Goal: Task Accomplishment & Management: Complete application form

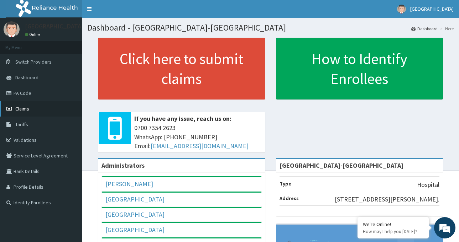
click at [18, 109] on span "Claims" at bounding box center [22, 109] width 14 height 6
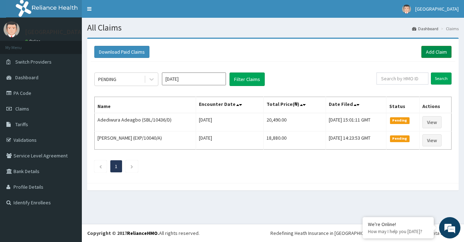
click at [435, 54] on link "Add Claim" at bounding box center [436, 52] width 30 height 12
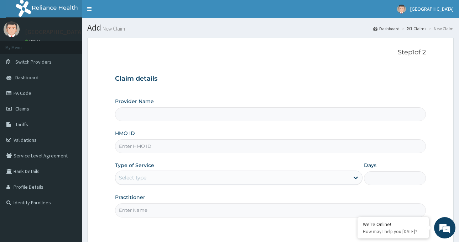
type input "St. Luke's Hospital-LAGOS"
click at [156, 144] on input "HMO ID" at bounding box center [270, 147] width 311 height 14
paste input "LBP/10022/C"
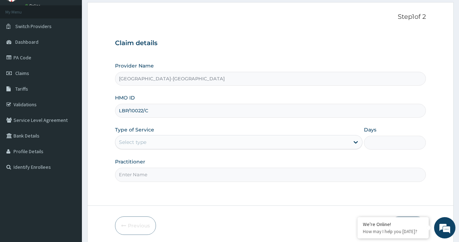
type input "LBP/10022/C"
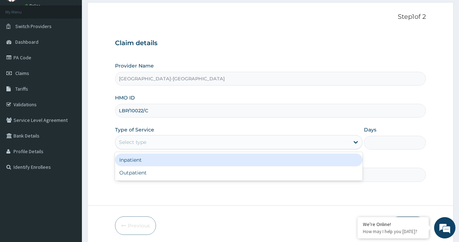
click at [164, 140] on div "Select type" at bounding box center [232, 142] width 234 height 11
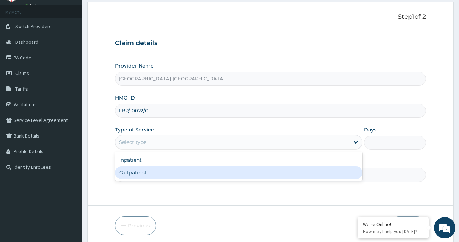
click at [154, 174] on div "Outpatient" at bounding box center [238, 173] width 247 height 13
type input "1"
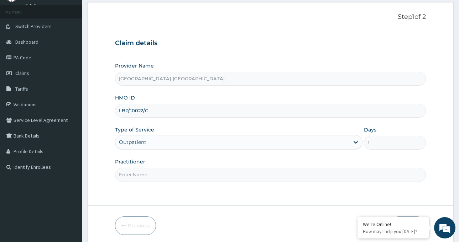
click at [153, 174] on input "Practitioner" at bounding box center [270, 175] width 311 height 14
type input "Dr AZI Igoniwari"
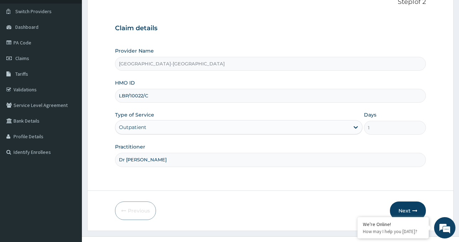
scroll to position [63, 0]
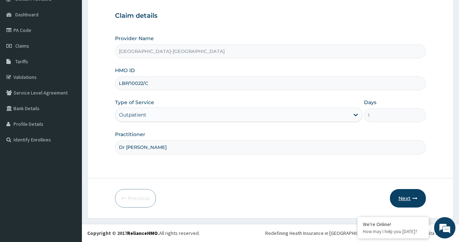
click at [415, 195] on button "Next" at bounding box center [408, 198] width 36 height 19
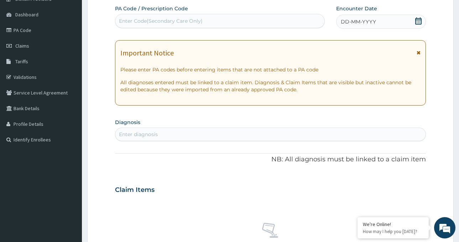
click at [171, 17] on div "Enter Code(Secondary Care Only)" at bounding box center [161, 20] width 84 height 7
paste input "PA/ABB352"
type input "PA/ABB352"
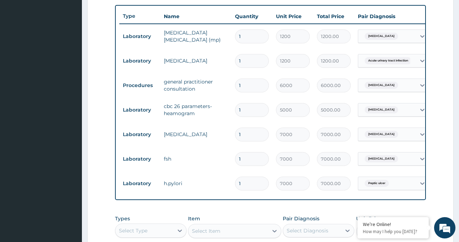
scroll to position [247, 0]
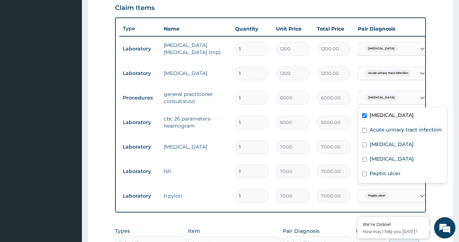
click at [391, 96] on div "Malaria" at bounding box center [387, 98] width 58 height 12
click at [387, 126] on div "Acute urinary tract infection" at bounding box center [402, 131] width 89 height 15
checkbox input "true"
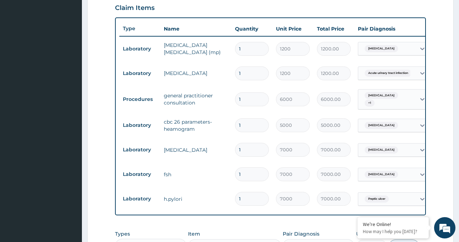
click at [374, 100] on span "+ 1" at bounding box center [370, 103] width 10 height 7
click at [402, 98] on div "Malaria + 1" at bounding box center [387, 100] width 58 height 20
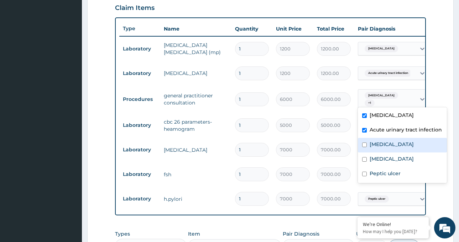
click at [379, 141] on div "Sepsis" at bounding box center [402, 145] width 89 height 15
checkbox input "true"
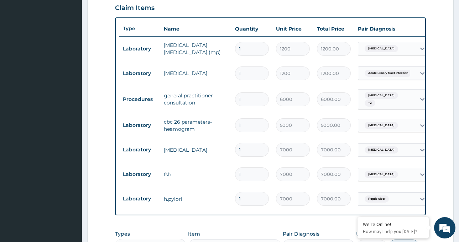
click at [405, 97] on div "Malaria + 2" at bounding box center [387, 100] width 58 height 20
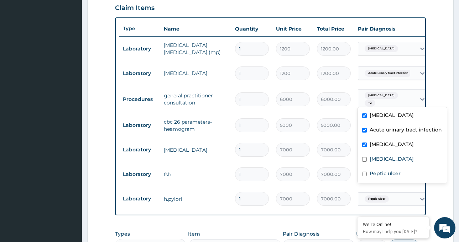
click at [401, 99] on div "Malaria + 2" at bounding box center [387, 100] width 58 height 20
drag, startPoint x: 377, startPoint y: 156, endPoint x: 384, endPoint y: 140, distance: 18.3
click at [377, 156] on label "Hirsutism" at bounding box center [392, 159] width 44 height 7
checkbox input "true"
click at [408, 97] on div "Malaria + 3" at bounding box center [387, 100] width 58 height 20
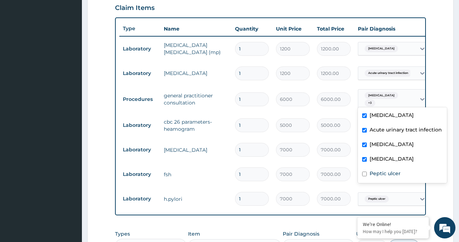
drag, startPoint x: 396, startPoint y: 99, endPoint x: 393, endPoint y: 111, distance: 12.8
click at [397, 99] on div "Malaria + 3" at bounding box center [387, 100] width 58 height 20
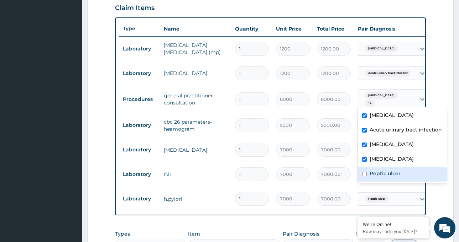
drag, startPoint x: 383, startPoint y: 175, endPoint x: 381, endPoint y: 172, distance: 3.9
click at [382, 175] on label "Peptic ulcer" at bounding box center [385, 173] width 31 height 7
checkbox input "true"
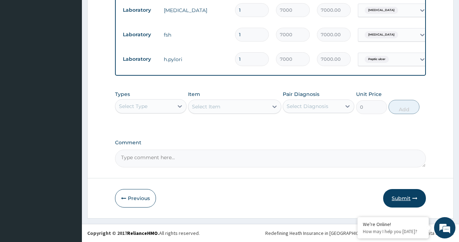
click at [386, 199] on button "Submit" at bounding box center [404, 198] width 43 height 19
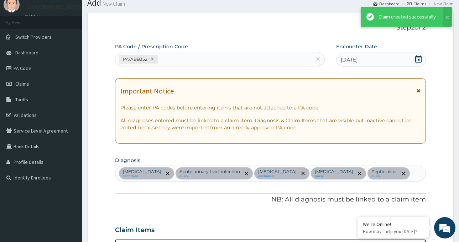
scroll to position [390, 0]
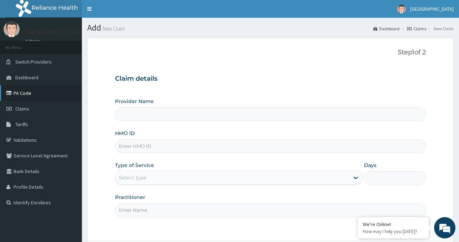
click at [30, 94] on link "PA Code" at bounding box center [41, 93] width 82 height 16
type input "[GEOGRAPHIC_DATA]-[GEOGRAPHIC_DATA]"
paste input "LBP/10022/C"
type input "LBP/10022/C"
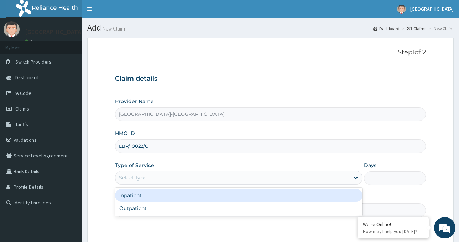
click at [152, 174] on div "Select type" at bounding box center [232, 177] width 234 height 11
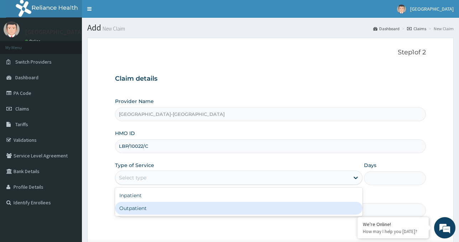
click at [152, 205] on div "Outpatient" at bounding box center [238, 208] width 247 height 13
type input "1"
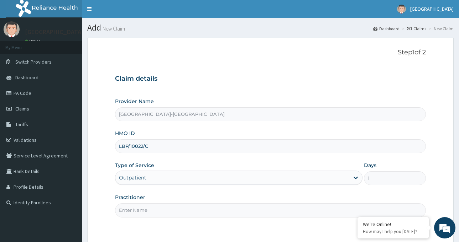
click at [151, 204] on input "Practitioner" at bounding box center [270, 211] width 311 height 14
type input "Dr AZI Igoniwari"
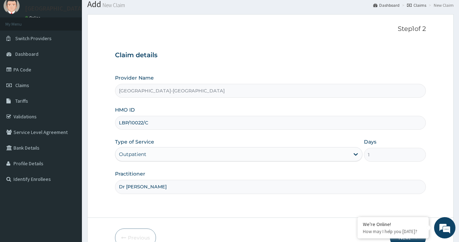
scroll to position [63, 0]
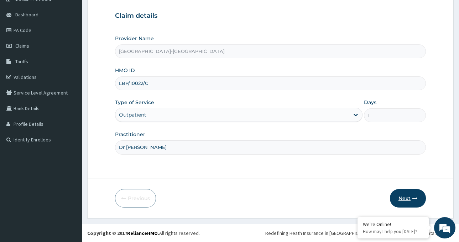
click at [409, 194] on button "Next" at bounding box center [408, 198] width 36 height 19
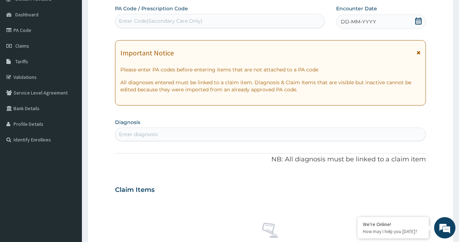
click at [140, 20] on div "Enter Code(Secondary Care Only)" at bounding box center [161, 20] width 84 height 7
paste input "PA/8B86DB"
type input "PA/8B86DB"
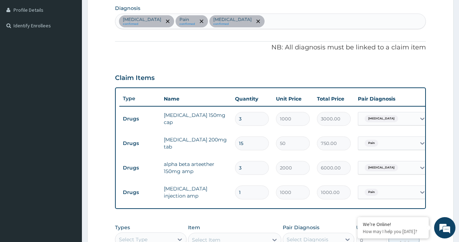
scroll to position [174, 0]
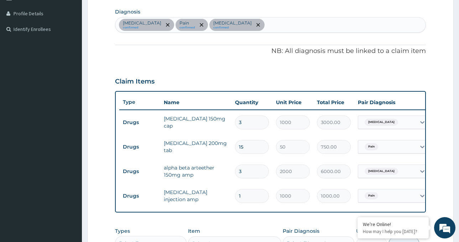
click at [253, 21] on div "Candidiasis confirmed Pain confirmed Malaria confirmed" at bounding box center [270, 24] width 310 height 15
type input "mya"
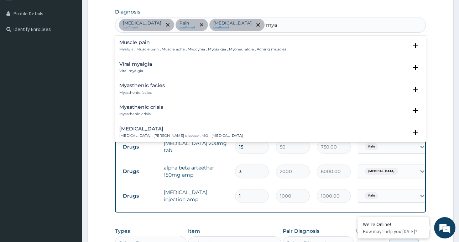
click at [126, 43] on h4 "Muscle pain" at bounding box center [202, 42] width 167 height 5
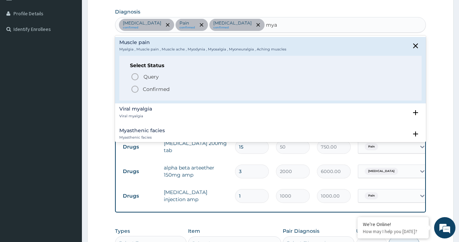
click at [137, 89] on icon "status option filled" at bounding box center [135, 89] width 9 height 9
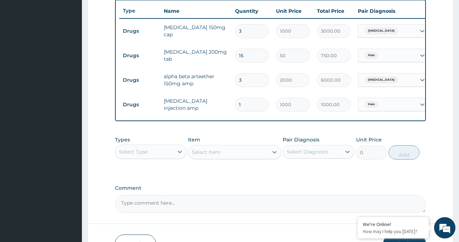
scroll to position [316, 0]
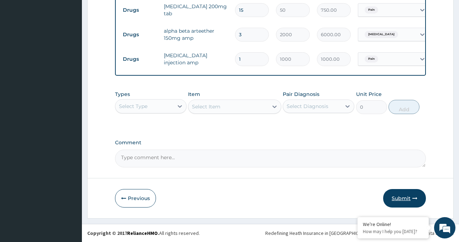
click at [407, 203] on button "Submit" at bounding box center [404, 198] width 43 height 19
drag, startPoint x: 405, startPoint y: 200, endPoint x: 404, endPoint y: 196, distance: 3.6
click at [404, 197] on button "Submit" at bounding box center [404, 198] width 43 height 19
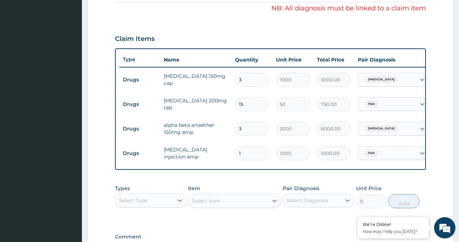
scroll to position [245, 0]
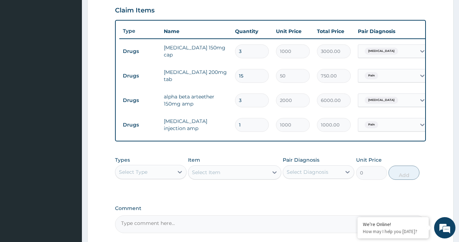
click at [402, 127] on div "Pain" at bounding box center [387, 125] width 58 height 12
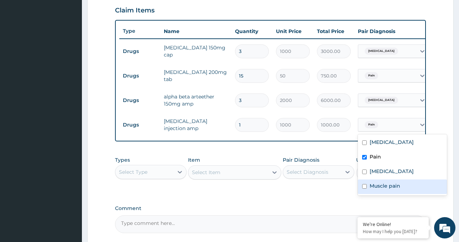
click at [386, 187] on label "Muscle pain" at bounding box center [385, 186] width 31 height 7
checkbox input "true"
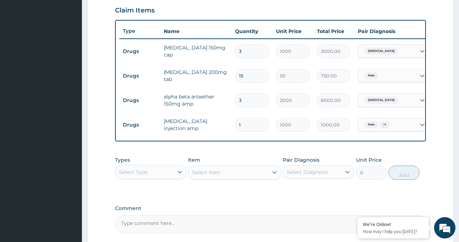
drag, startPoint x: 346, startPoint y: 200, endPoint x: 351, endPoint y: 192, distance: 9.8
click at [345, 200] on div "PA Code / Prescription Code PA/8B86DB Encounter Date 05-09-2025 Important Notic…" at bounding box center [270, 28] width 311 height 410
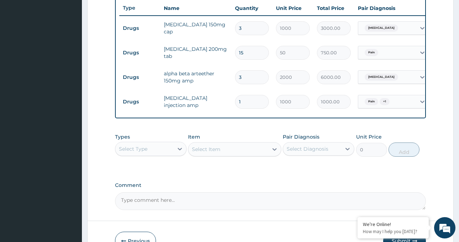
scroll to position [281, 0]
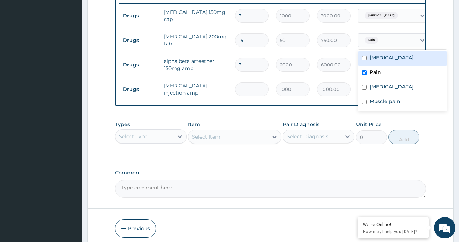
drag, startPoint x: 384, startPoint y: 38, endPoint x: 384, endPoint y: 51, distance: 13.2
click at [384, 39] on div "Pain" at bounding box center [387, 40] width 58 height 12
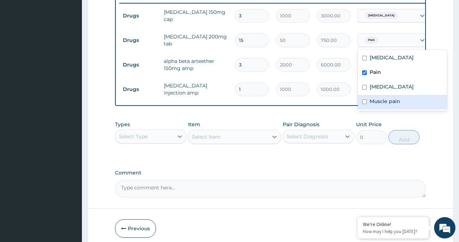
click at [379, 102] on label "Muscle pain" at bounding box center [385, 101] width 31 height 7
checkbox input "true"
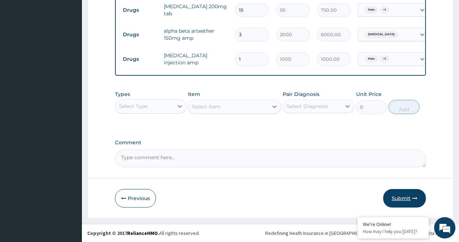
click at [408, 195] on button "Submit" at bounding box center [404, 198] width 43 height 19
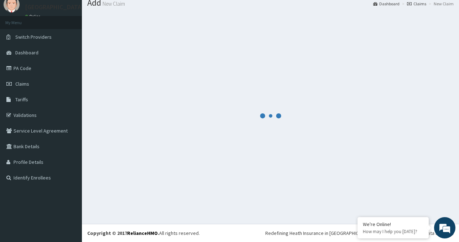
scroll to position [316, 0]
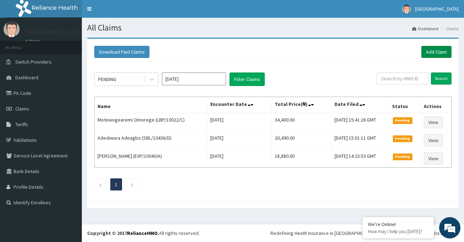
click at [423, 51] on link "Add Claim" at bounding box center [436, 52] width 30 height 12
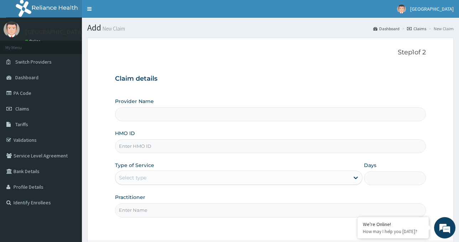
type input "St. Luke's Hospital-LAGOS"
paste input "RGI/10094/A"
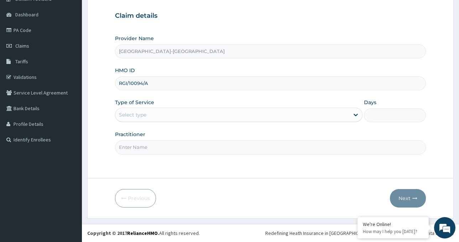
type input "RGI/10094/A"
click at [161, 116] on div "Select type" at bounding box center [232, 114] width 234 height 11
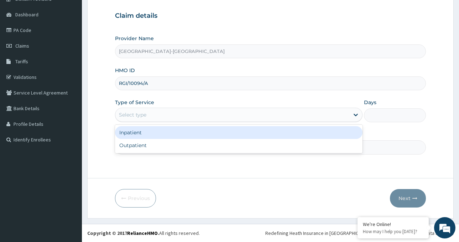
scroll to position [0, 0]
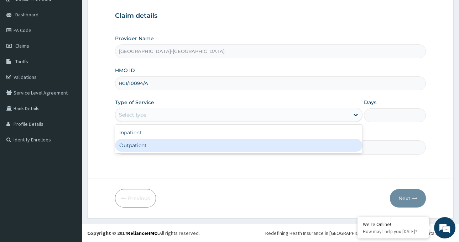
click at [157, 143] on div "Outpatient" at bounding box center [238, 145] width 247 height 13
type input "1"
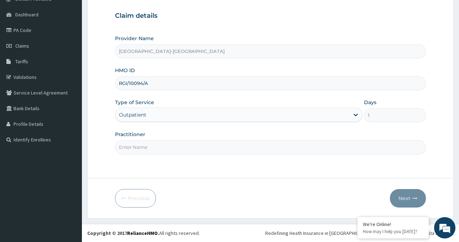
click at [156, 146] on input "Practitioner" at bounding box center [270, 148] width 311 height 14
drag, startPoint x: 166, startPoint y: 142, endPoint x: 126, endPoint y: 147, distance: 40.2
click at [126, 147] on input "Dr AZI Igoniwari" at bounding box center [270, 148] width 311 height 14
type input "Dr Toyin"
click at [411, 197] on button "Next" at bounding box center [408, 198] width 36 height 19
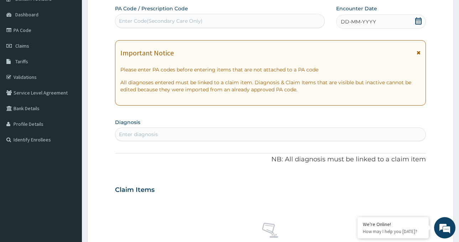
click at [175, 21] on div "Enter Code(Secondary Care Only)" at bounding box center [161, 20] width 84 height 7
paste input "PA/EA83A0"
type input "PA/EA83A0"
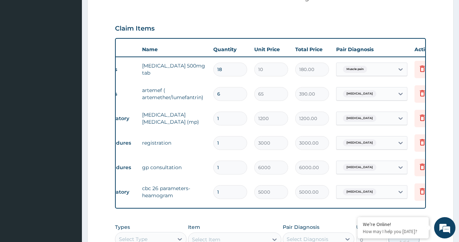
scroll to position [0, 47]
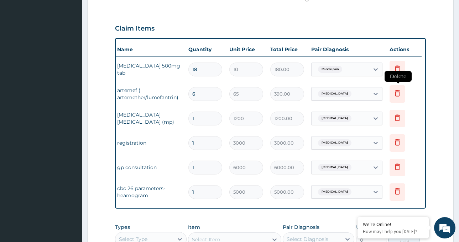
click at [398, 94] on icon at bounding box center [397, 93] width 9 height 9
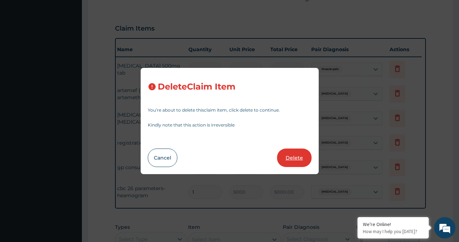
click at [294, 154] on button "Delete" at bounding box center [294, 158] width 35 height 19
type input "1"
type input "1200"
type input "1200.00"
type input "3000"
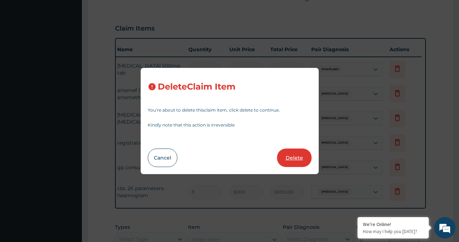
type input "3000.00"
type input "6000"
type input "6000.00"
type input "5000"
type input "5000.00"
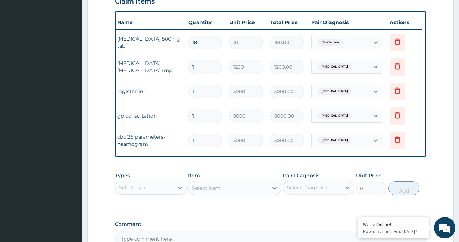
scroll to position [298, 0]
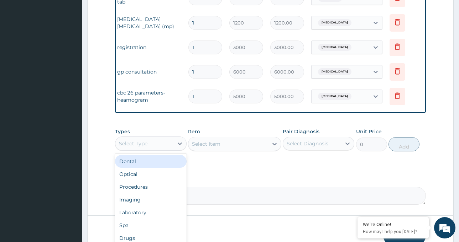
click at [144, 147] on div "Select Type" at bounding box center [133, 143] width 28 height 7
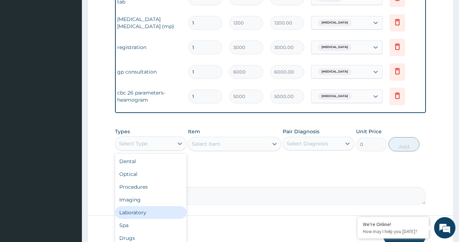
scroll to position [24, 0]
click at [138, 219] on div "Drugs" at bounding box center [151, 214] width 72 height 13
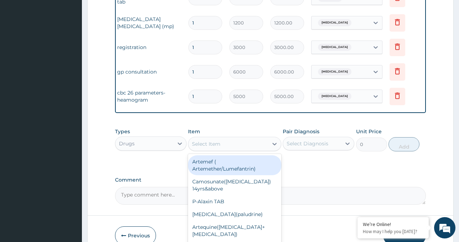
click at [224, 150] on div "Select Item" at bounding box center [228, 143] width 80 height 11
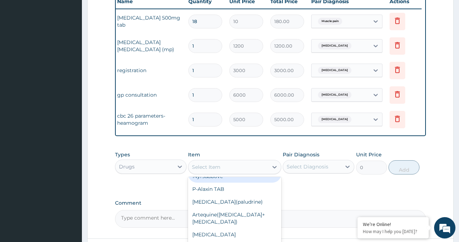
scroll to position [262, 0]
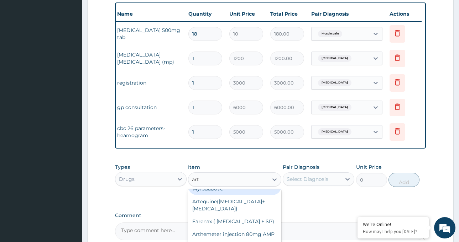
type input "arte"
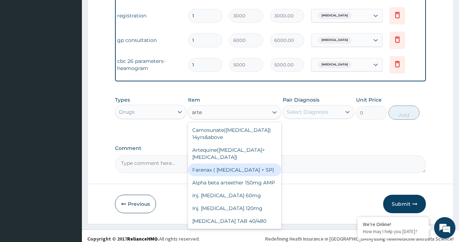
scroll to position [334, 0]
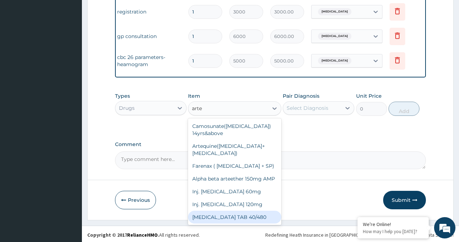
click at [239, 217] on div "ARTEMETHER TAB 40/480" at bounding box center [234, 217] width 93 height 13
type input "350"
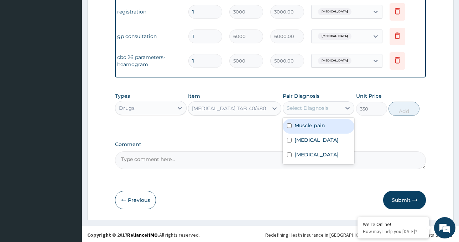
click at [325, 112] on div "Select Diagnosis" at bounding box center [308, 108] width 42 height 7
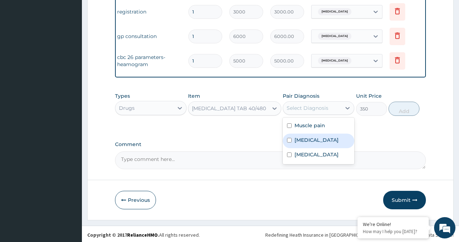
click at [320, 146] on div "Malaria" at bounding box center [319, 141] width 72 height 15
checkbox input "true"
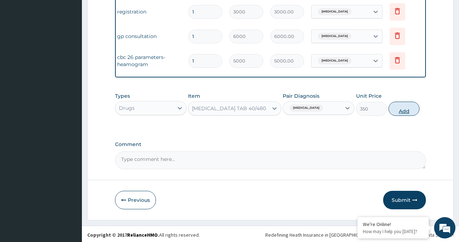
click at [399, 114] on button "Add" at bounding box center [403, 109] width 31 height 14
type input "0"
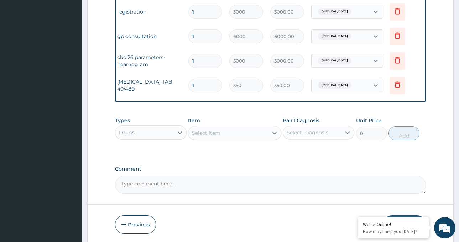
drag, startPoint x: 208, startPoint y: 86, endPoint x: 174, endPoint y: 79, distance: 34.6
click at [182, 84] on tr "Drugs ARTEMETHER TAB 40/480 1 350 350.00 Malaria Delete" at bounding box center [247, 85] width 349 height 25
type input "6"
type input "2100.00"
type input "6"
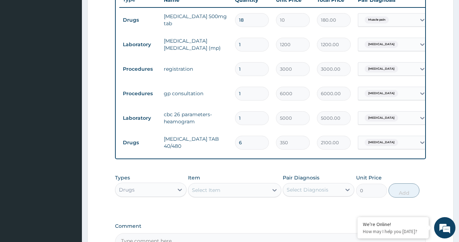
scroll to position [298, 0]
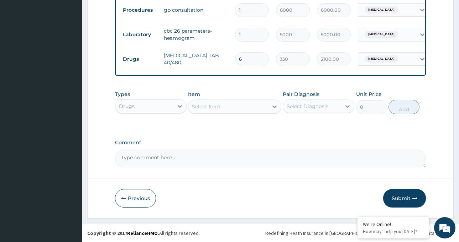
click at [405, 194] on button "Submit" at bounding box center [404, 198] width 43 height 19
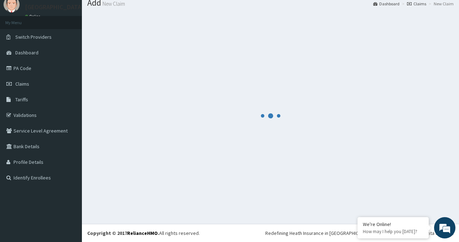
scroll to position [365, 0]
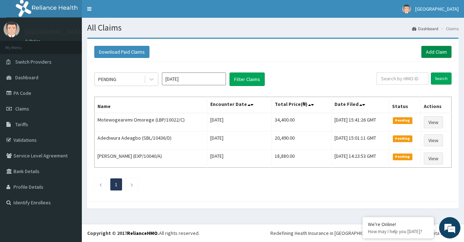
drag, startPoint x: 444, startPoint y: 44, endPoint x: 441, endPoint y: 47, distance: 4.6
click at [442, 44] on div "Download Paid Claims Add Claim" at bounding box center [273, 52] width 365 height 20
click at [441, 47] on link "Add Claim" at bounding box center [436, 52] width 30 height 12
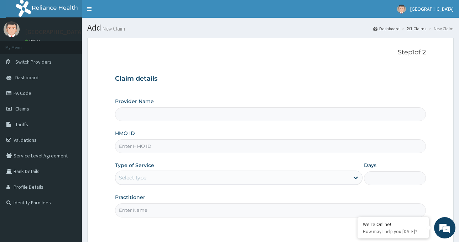
type input "[GEOGRAPHIC_DATA]-[GEOGRAPHIC_DATA]"
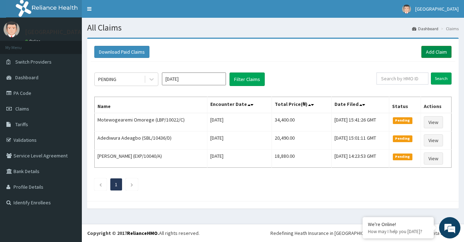
click at [432, 51] on link "Add Claim" at bounding box center [436, 52] width 30 height 12
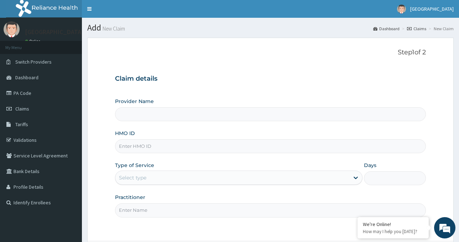
type input "[GEOGRAPHIC_DATA]-[GEOGRAPHIC_DATA]"
click at [155, 145] on input "HMO ID" at bounding box center [270, 147] width 311 height 14
paste input "DYI/10026/A"
type input "DYI/10026/A"
click at [158, 181] on div "Select type" at bounding box center [232, 177] width 234 height 11
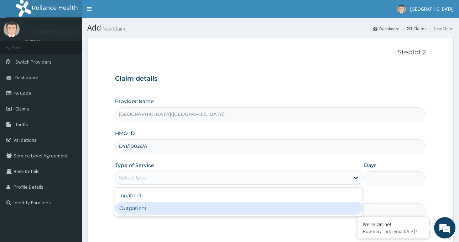
click at [156, 208] on div "Outpatient" at bounding box center [238, 208] width 247 height 13
type input "1"
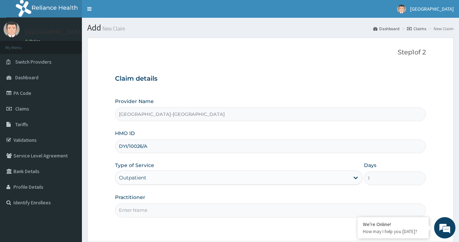
click at [156, 208] on input "Practitioner" at bounding box center [270, 211] width 311 height 14
type input "DR IBEH TOBECHUKWU"
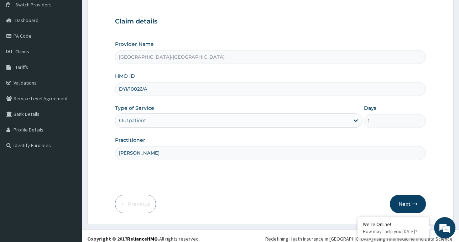
scroll to position [63, 0]
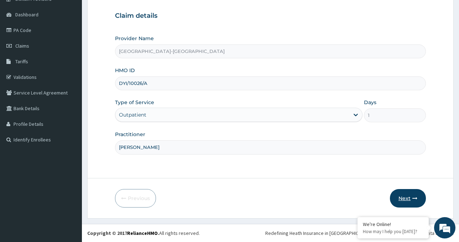
click at [413, 196] on button "Next" at bounding box center [408, 198] width 36 height 19
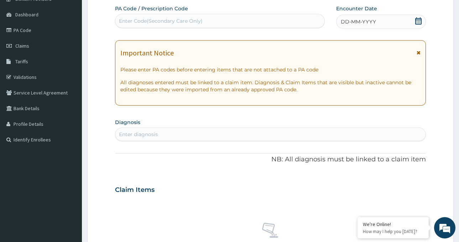
click at [163, 21] on div "Enter Code(Secondary Care Only)" at bounding box center [161, 20] width 84 height 7
paste input "PA/C5811E"
type input "PA/C5811E"
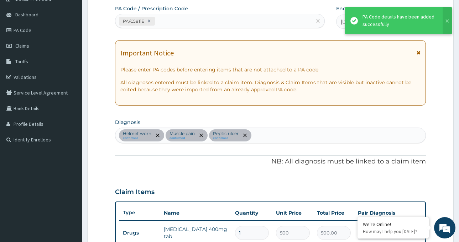
scroll to position [249, 0]
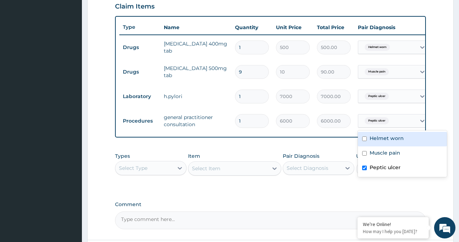
click at [391, 117] on div "Peptic ulcer" at bounding box center [387, 121] width 58 height 12
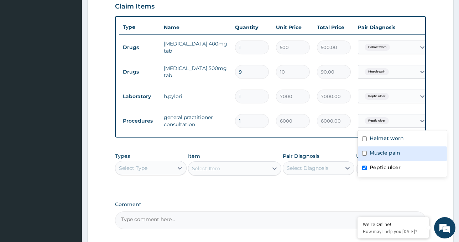
click at [380, 153] on label "Muscle pain" at bounding box center [385, 153] width 31 height 7
checkbox input "true"
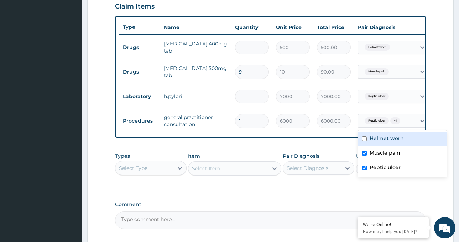
click at [376, 140] on label "Helmet worn" at bounding box center [387, 138] width 34 height 7
checkbox input "true"
click at [445, 35] on form "Step 2 of 2 PA Code / Prescription Code PA/C5811E Encounter Date 04-09-2025 Imp…" at bounding box center [270, 35] width 366 height 492
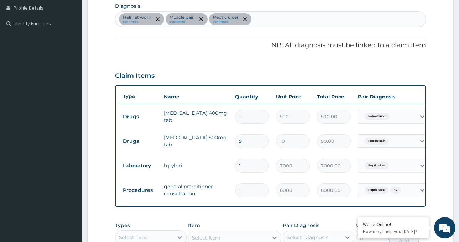
scroll to position [178, 0]
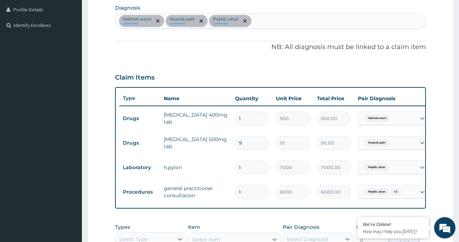
click at [264, 16] on div "Helmet worn confirmed Muscle pain confirmed Peptic ulcer confirmed" at bounding box center [270, 21] width 310 height 15
type input "helm"
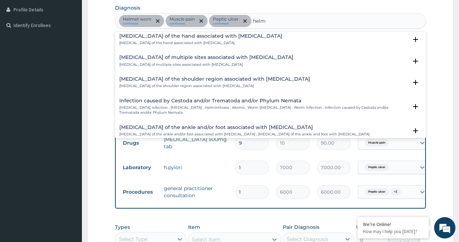
scroll to position [0, 0]
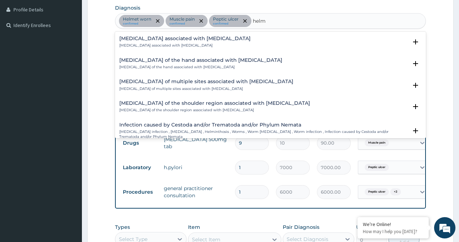
click at [178, 43] on p "Arthropathy associated with helminthiasis" at bounding box center [184, 45] width 131 height 5
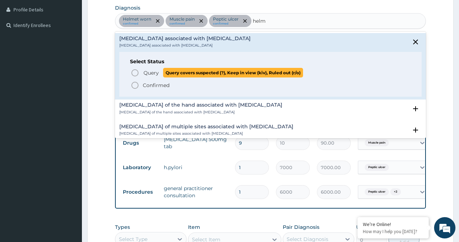
click at [132, 72] on icon "status option query" at bounding box center [135, 73] width 9 height 9
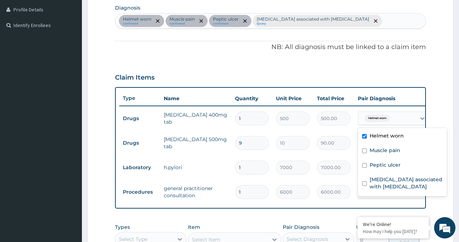
drag, startPoint x: 395, startPoint y: 119, endPoint x: 395, endPoint y: 127, distance: 7.5
click at [395, 120] on div "Helmet worn" at bounding box center [387, 118] width 58 height 12
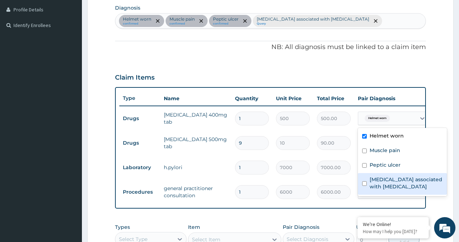
click at [380, 182] on label "Arthropathy associated with helminthiasis" at bounding box center [406, 183] width 73 height 14
checkbox input "true"
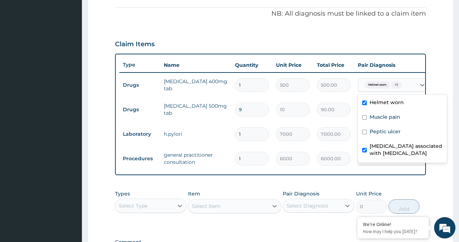
scroll to position [284, 0]
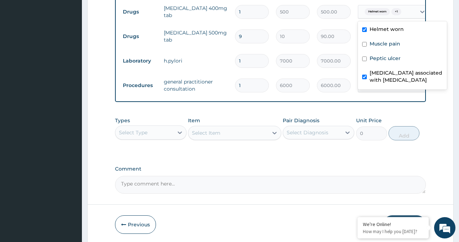
click at [415, 190] on textarea "Comment" at bounding box center [270, 185] width 311 height 18
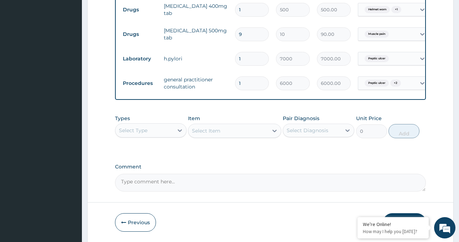
scroll to position [316, 0]
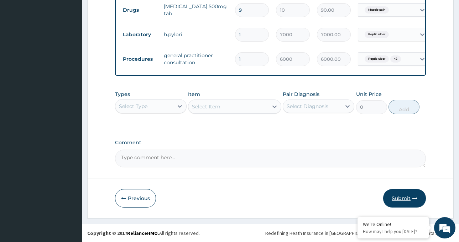
click at [407, 195] on button "Submit" at bounding box center [404, 198] width 43 height 19
